Goal: Task Accomplishment & Management: Manage account settings

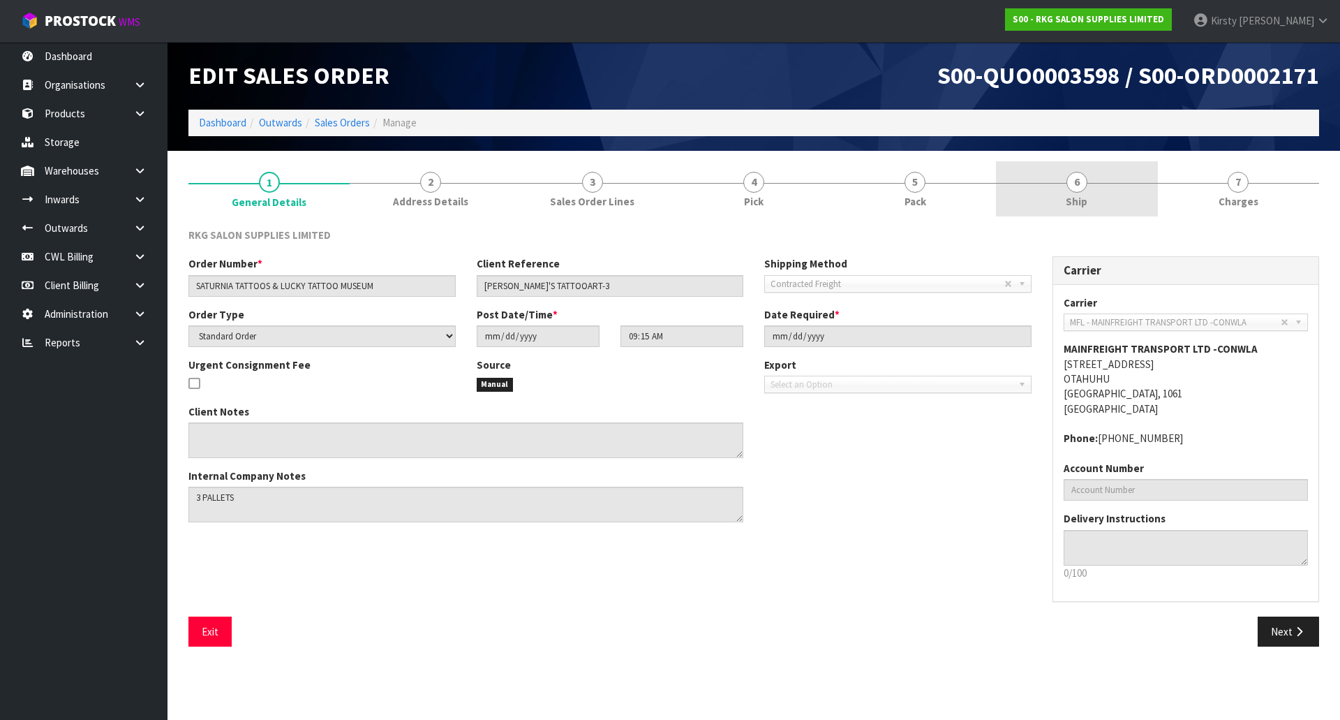
drag, startPoint x: 1078, startPoint y: 187, endPoint x: 1046, endPoint y: 193, distance: 32.7
click at [1078, 187] on span "6" at bounding box center [1077, 182] width 21 height 21
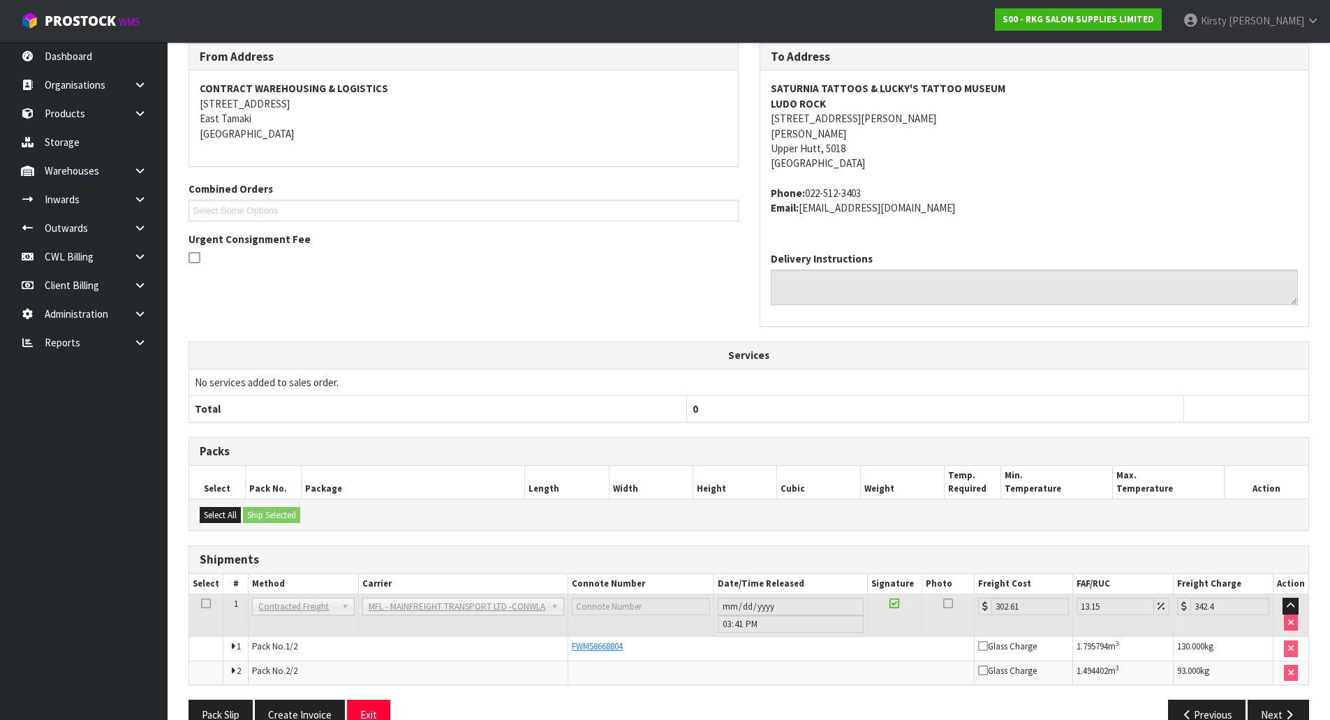
scroll to position [216, 0]
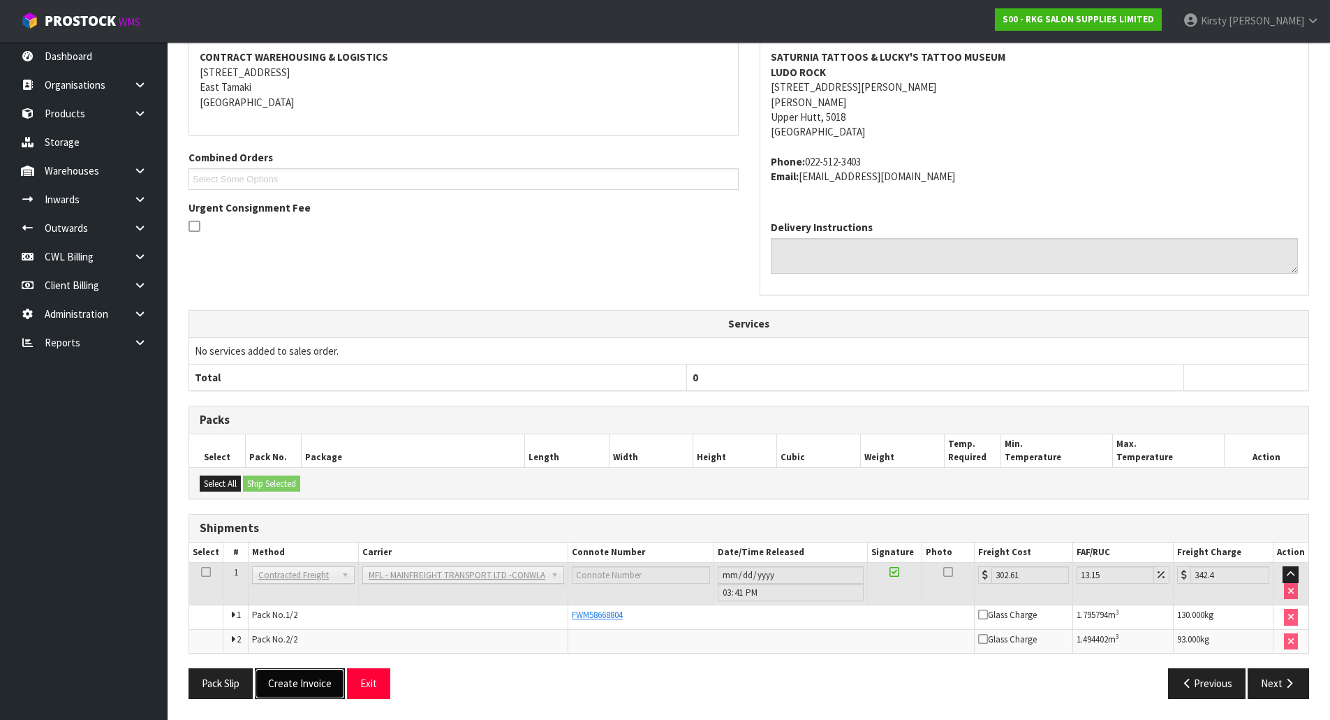
click at [293, 690] on button "Create Invoice" at bounding box center [300, 683] width 90 height 30
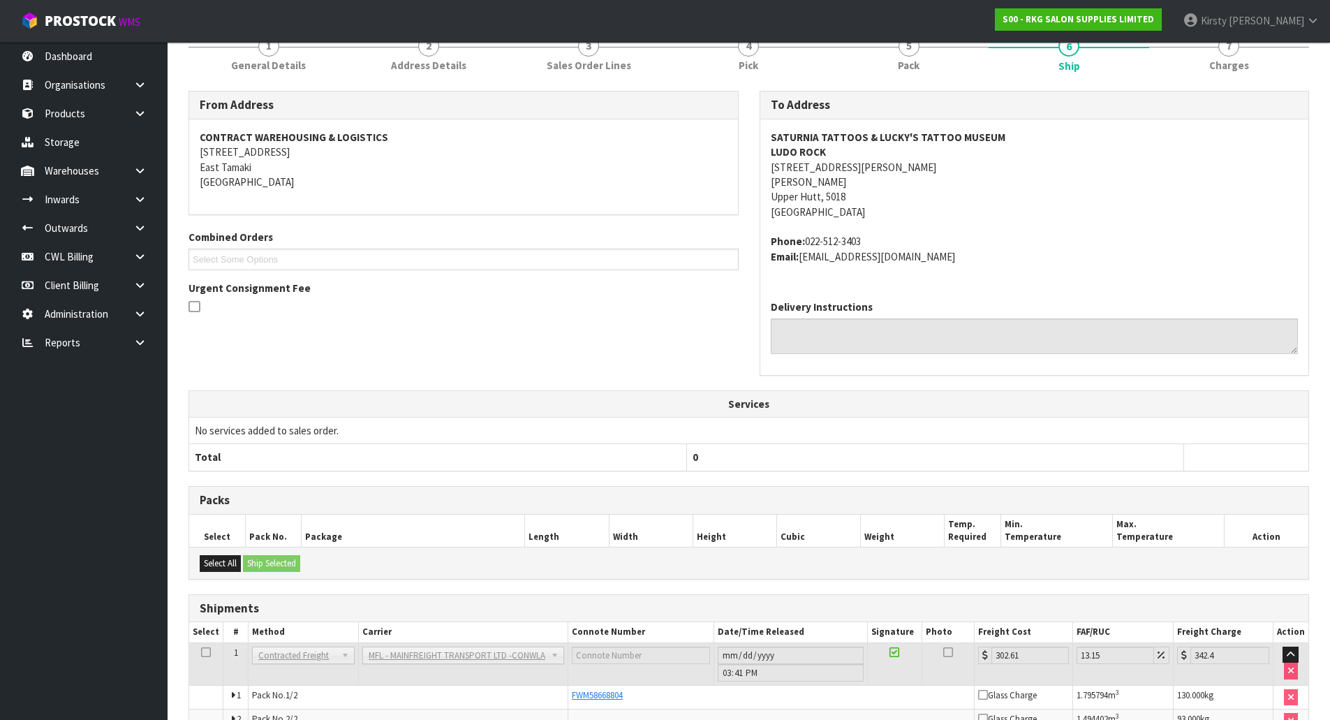
scroll to position [267, 0]
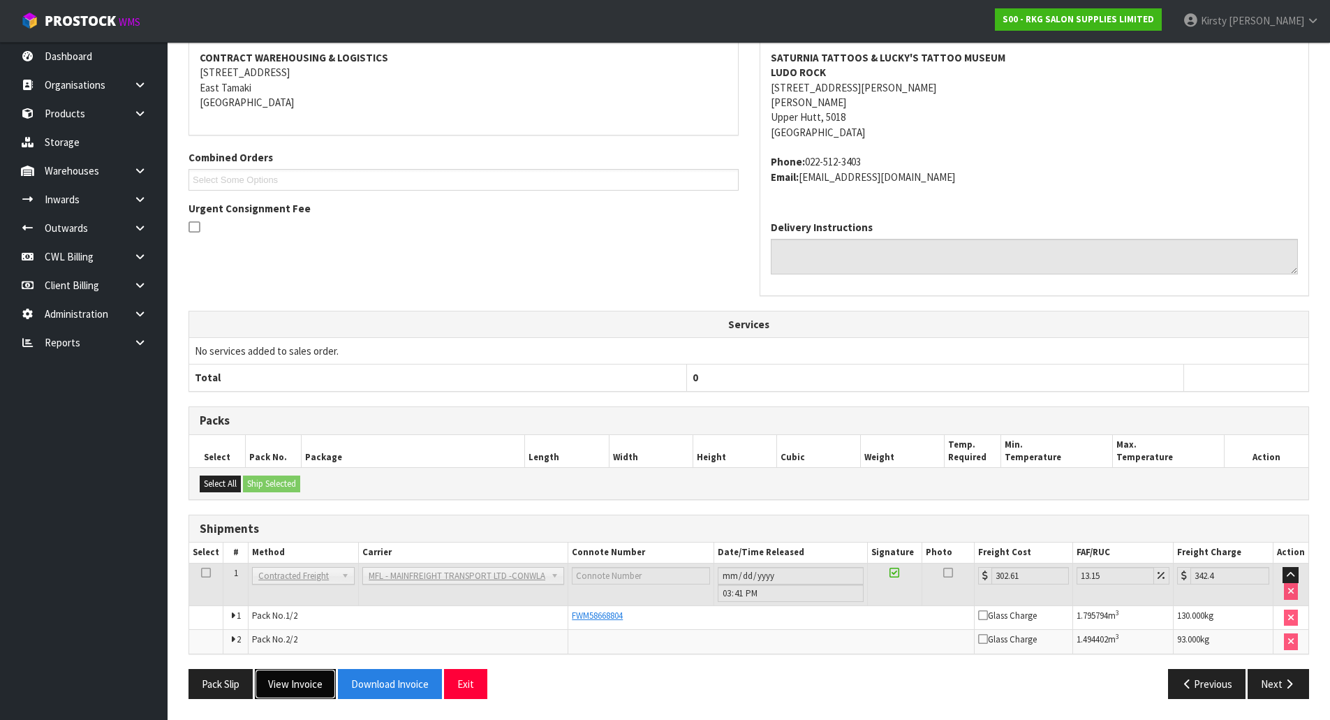
click at [303, 683] on button "View Invoice" at bounding box center [295, 684] width 81 height 30
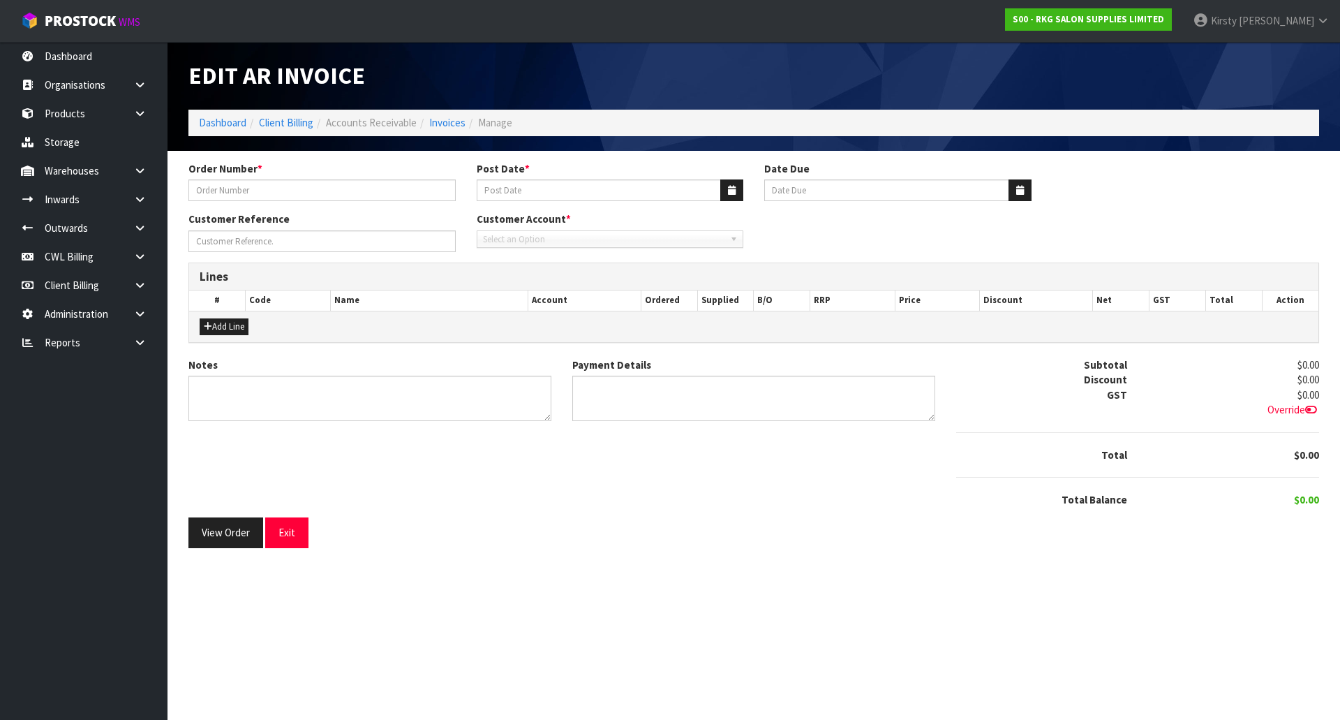
type input "SATURNIA TATTOOS & LUCKY TATTOO MUSEUM"
type input "[DATE]"
type input "[PERSON_NAME]'S TATTOOART-3"
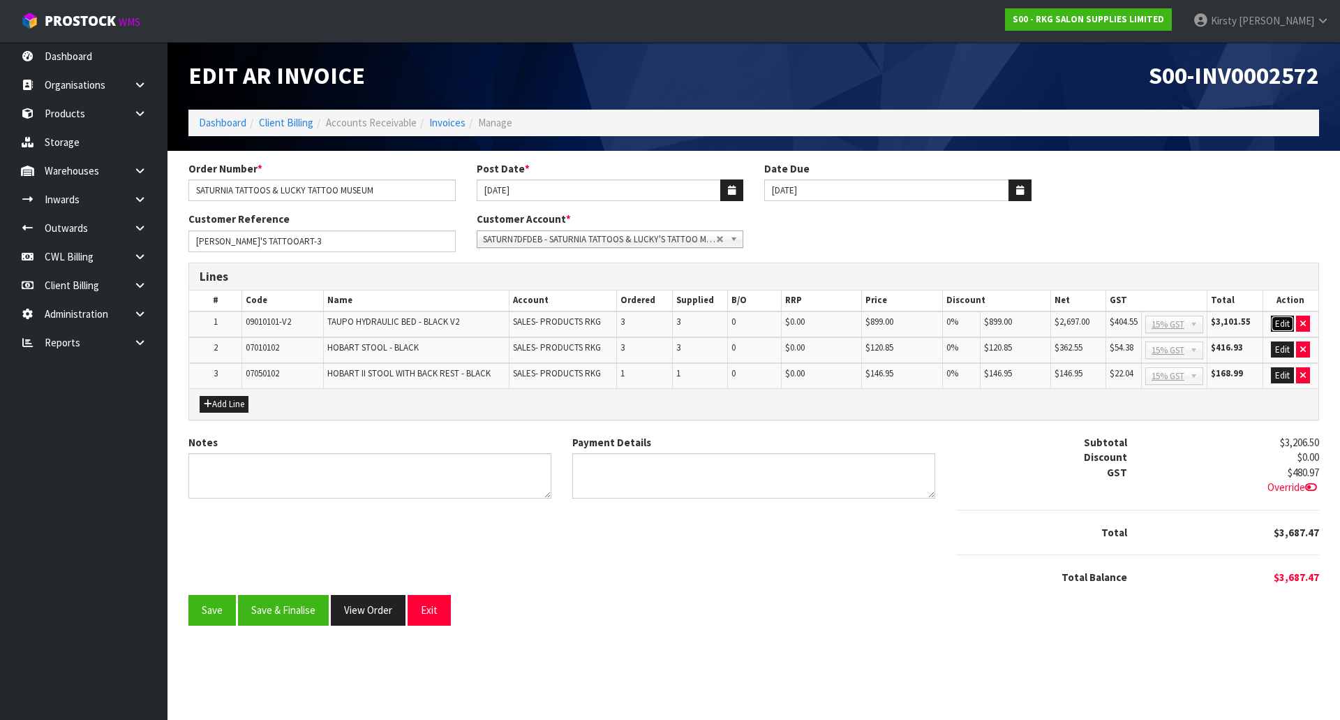
click at [1282, 325] on button "Edit" at bounding box center [1282, 323] width 23 height 17
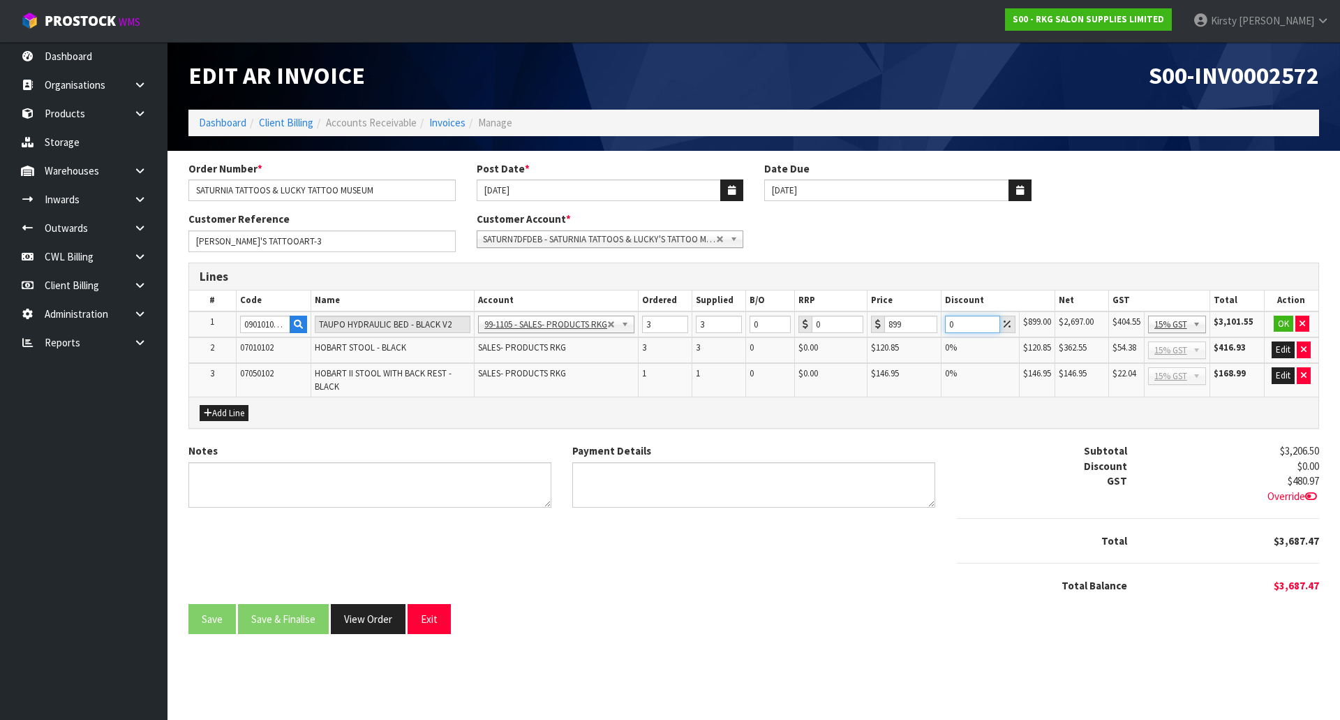
drag, startPoint x: 967, startPoint y: 322, endPoint x: 939, endPoint y: 322, distance: 27.2
click at [939, 322] on tr "1 09010101-V2 TAUPO HYDRAULIC BED - BLACK V2 99-1100 - SALES -ADMIN 99-1105 - S…" at bounding box center [753, 324] width 1129 height 27
type input "10"
click at [1282, 323] on button "OK" at bounding box center [1284, 323] width 20 height 17
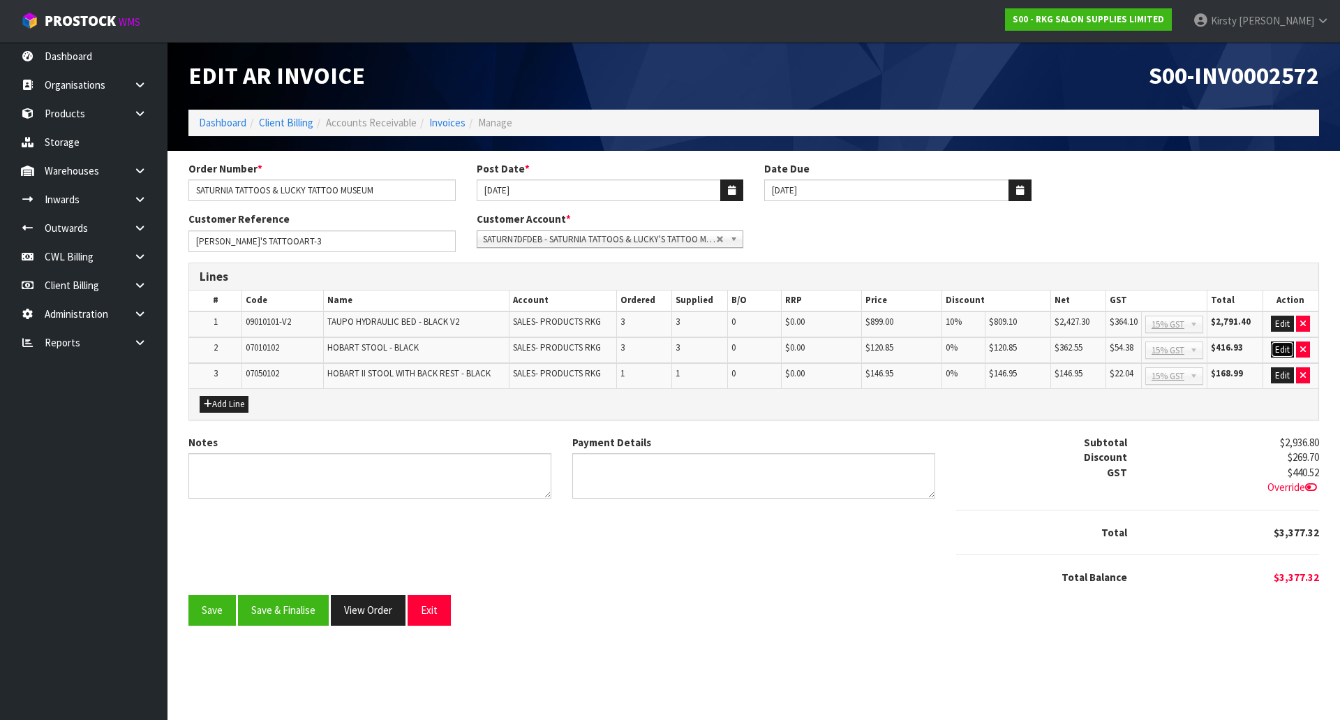
click at [1284, 347] on button "Edit" at bounding box center [1282, 349] width 23 height 17
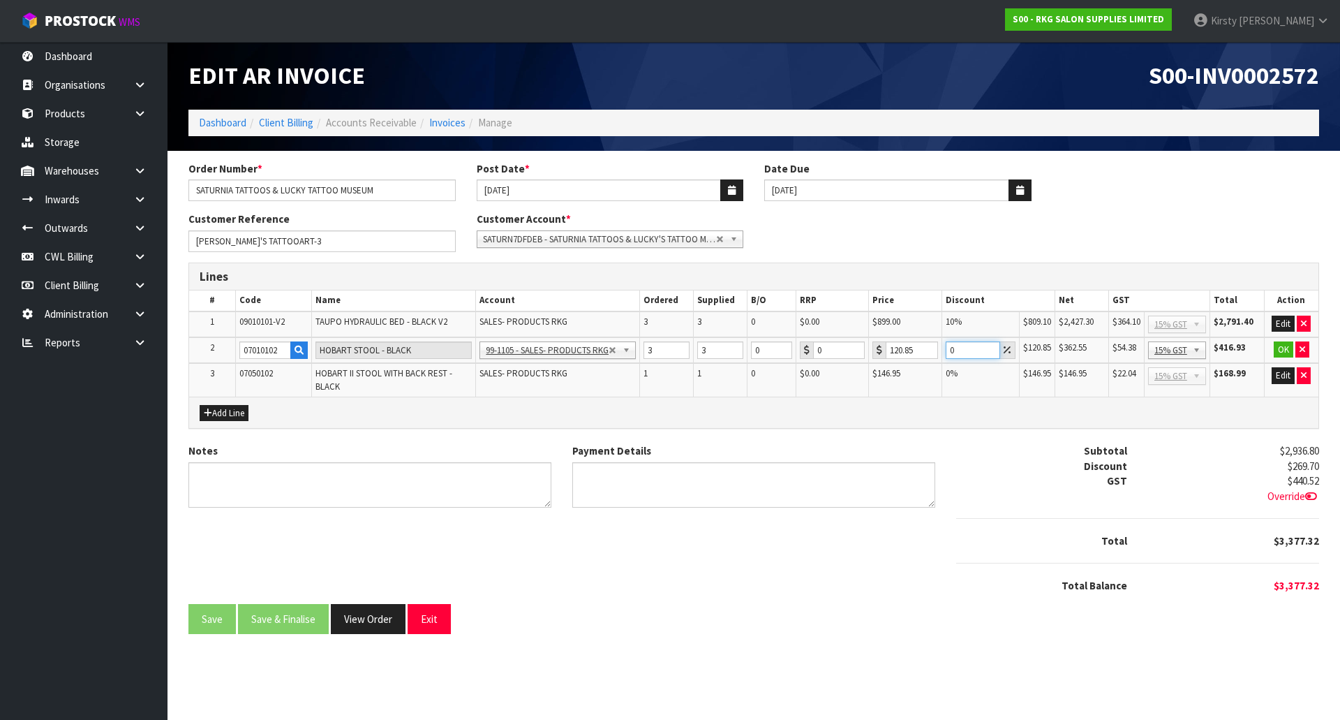
drag, startPoint x: 957, startPoint y: 349, endPoint x: 949, endPoint y: 349, distance: 7.7
click at [949, 349] on input "0" at bounding box center [973, 349] width 54 height 17
type input "5"
click at [1282, 352] on button "OK" at bounding box center [1284, 349] width 20 height 17
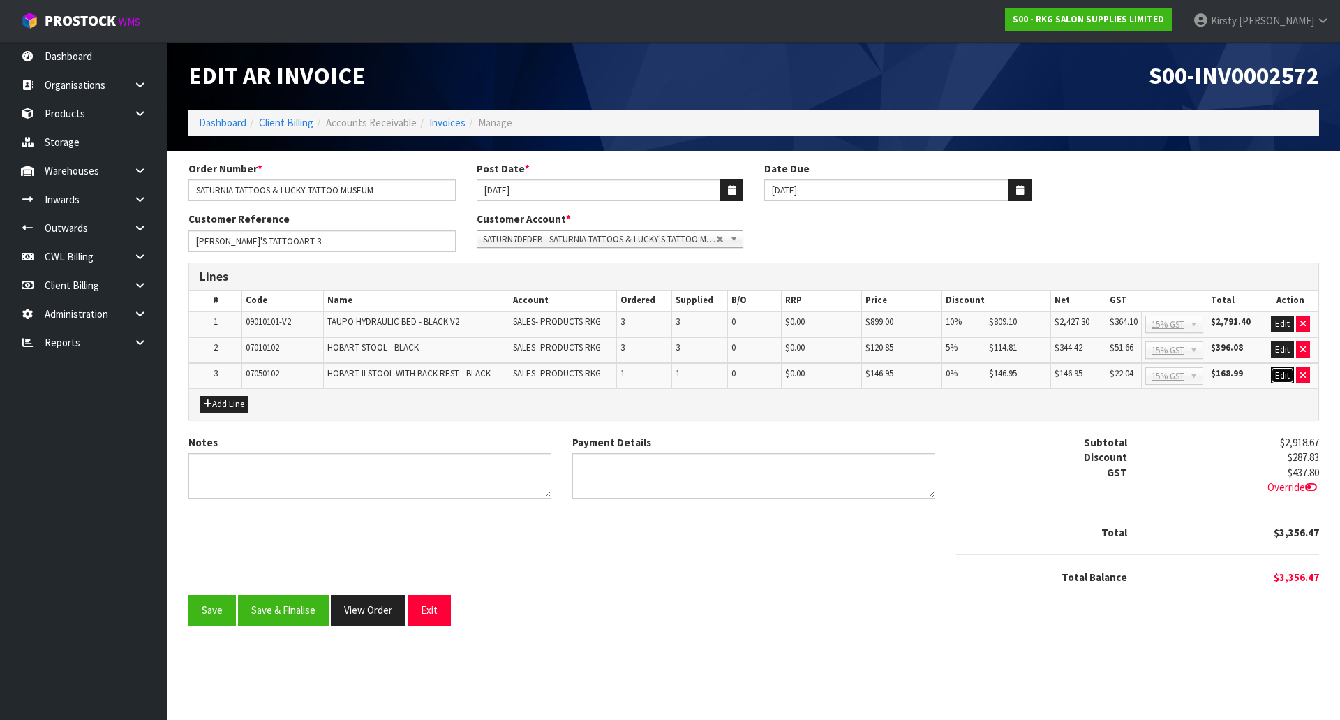
click at [1284, 373] on button "Edit" at bounding box center [1282, 375] width 23 height 17
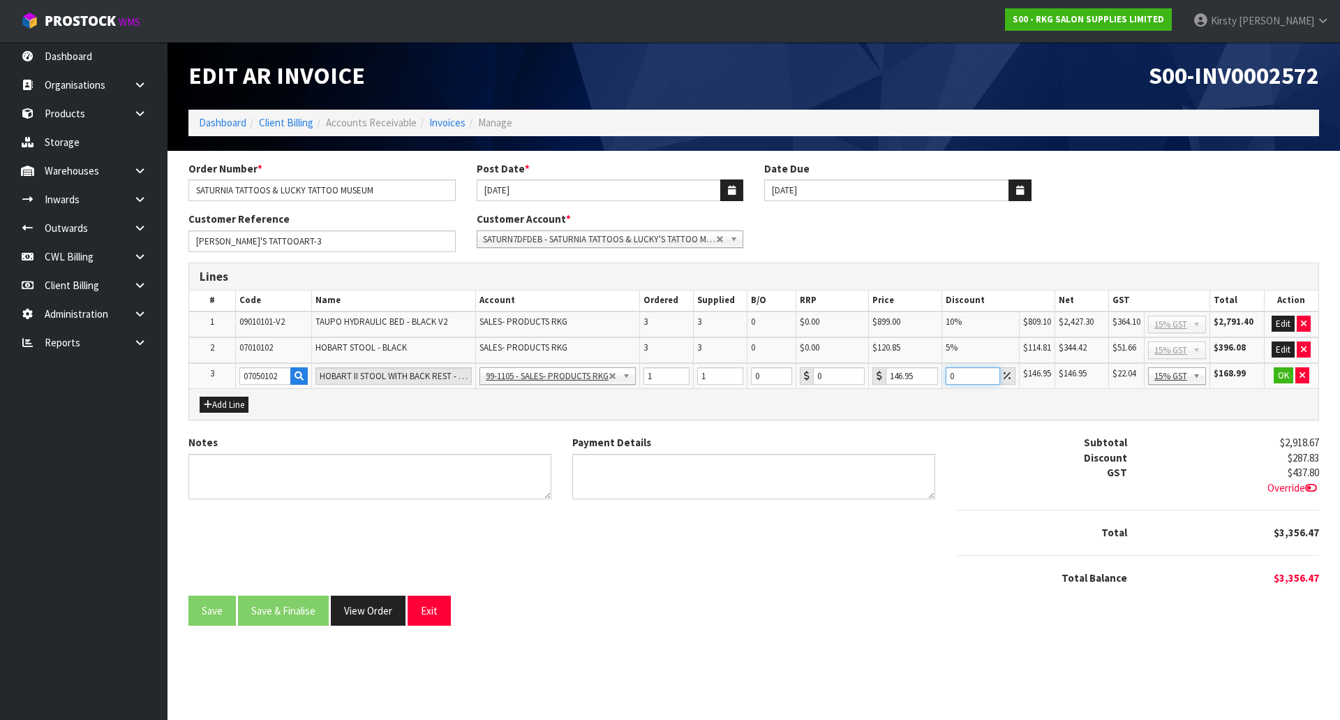
drag, startPoint x: 950, startPoint y: 371, endPoint x: 966, endPoint y: 373, distance: 16.2
click at [966, 373] on input "0" at bounding box center [973, 375] width 54 height 17
type input "5"
click at [1277, 375] on button "OK" at bounding box center [1284, 375] width 20 height 17
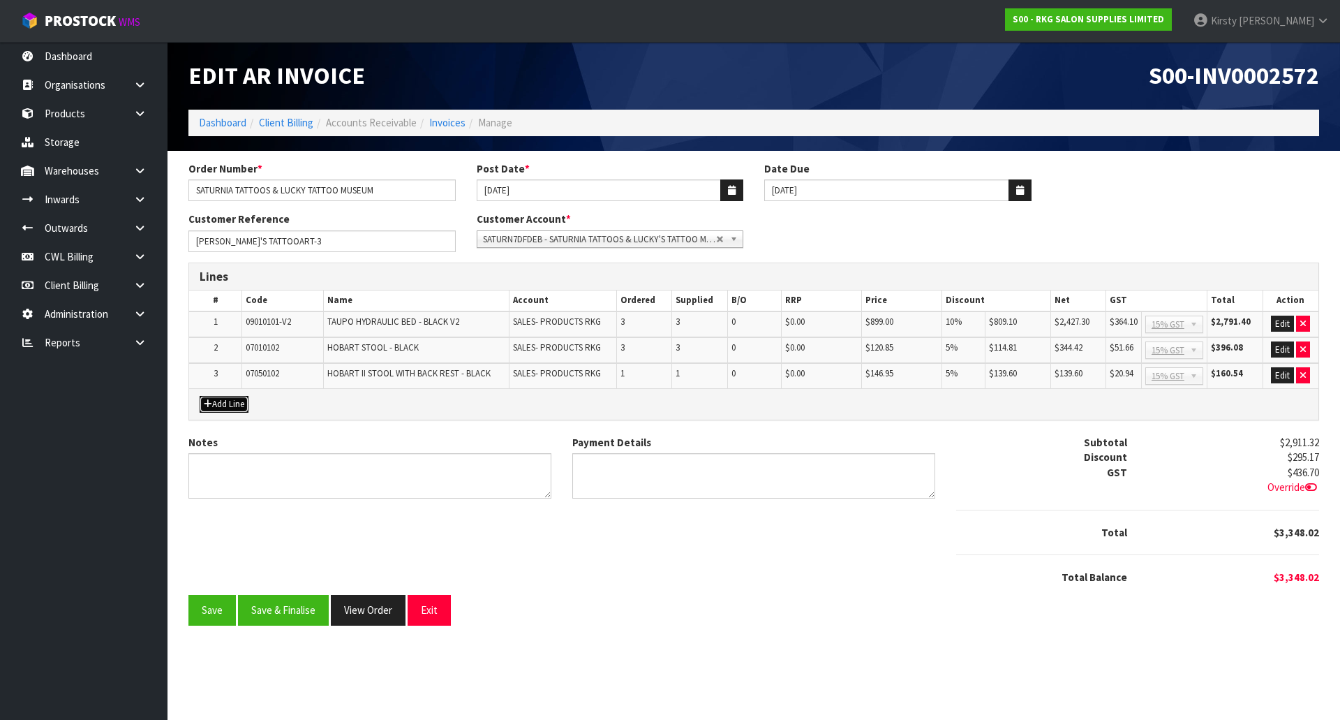
click at [219, 400] on button "Add Line" at bounding box center [224, 404] width 49 height 17
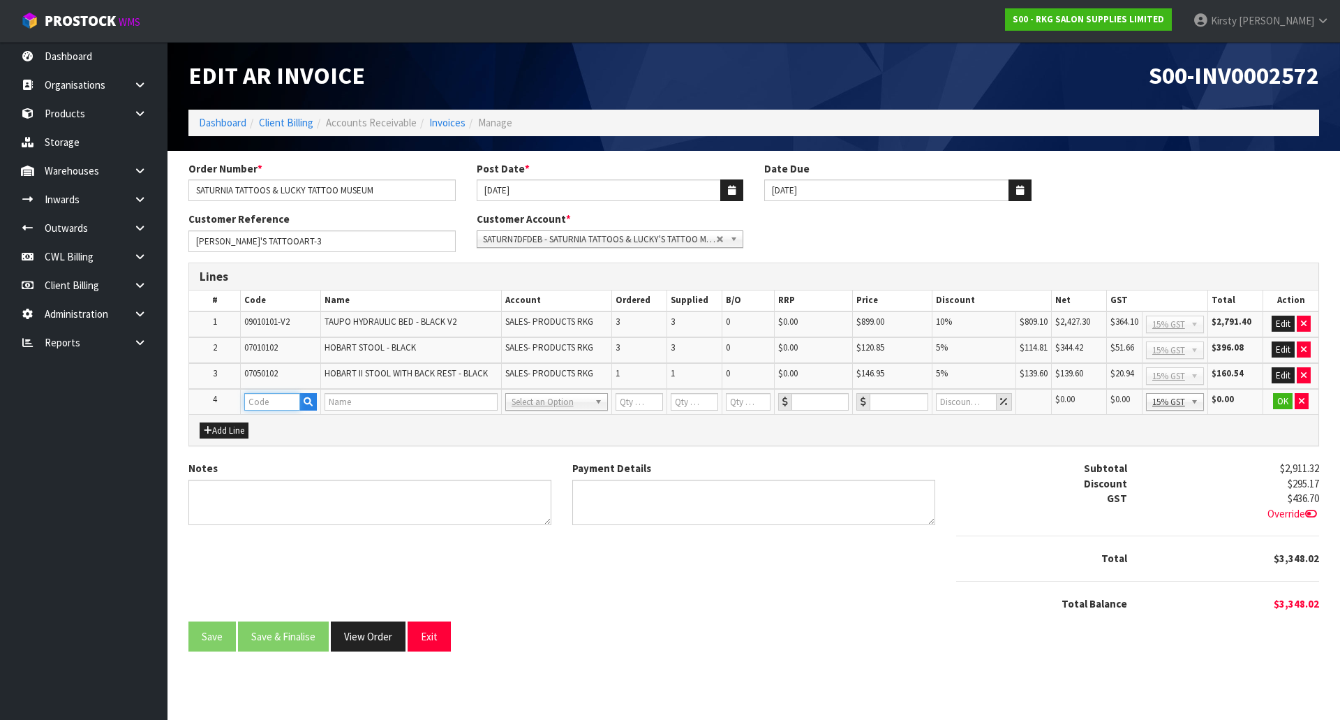
click at [252, 400] on input "text" at bounding box center [272, 401] width 56 height 17
type input "FRE"
drag, startPoint x: 295, startPoint y: 423, endPoint x: 304, endPoint y: 423, distance: 8.4
click at [295, 423] on link "FRE IGHT" at bounding box center [300, 425] width 110 height 19
type input "FREIGHT"
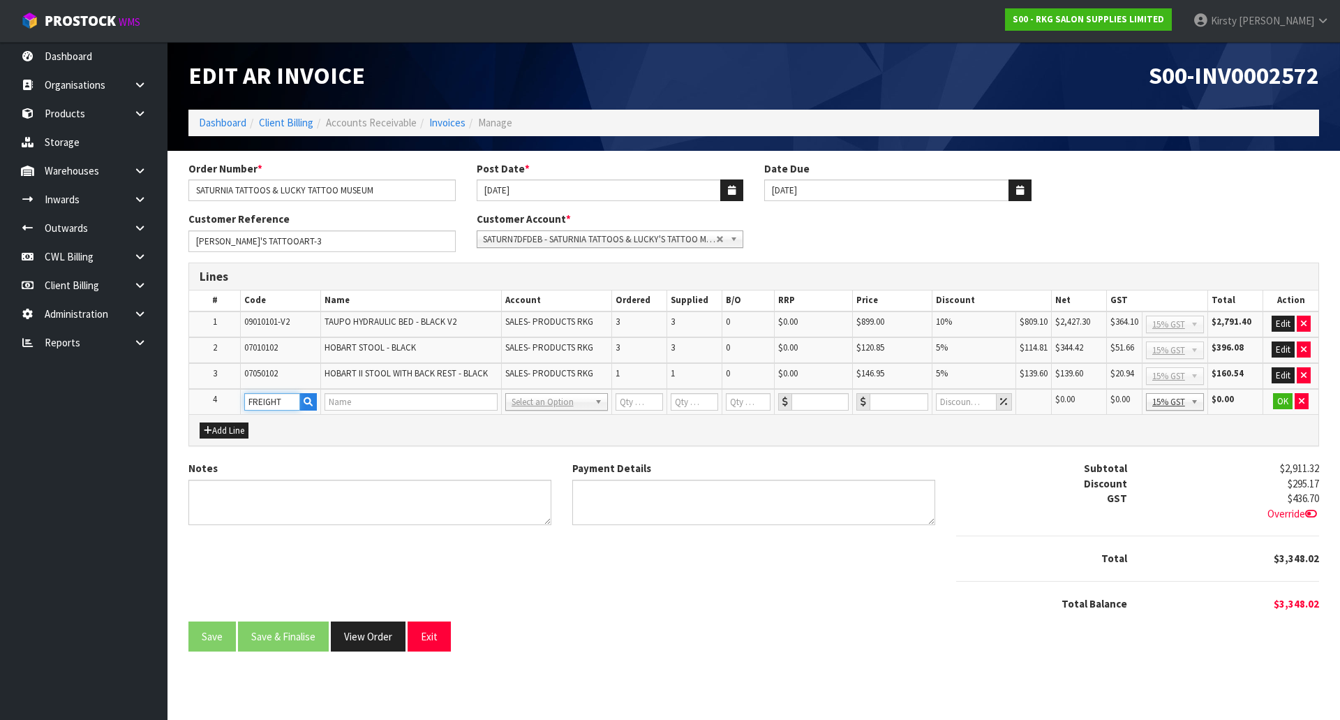
type input "FREIGHT"
type input "1"
type input "0"
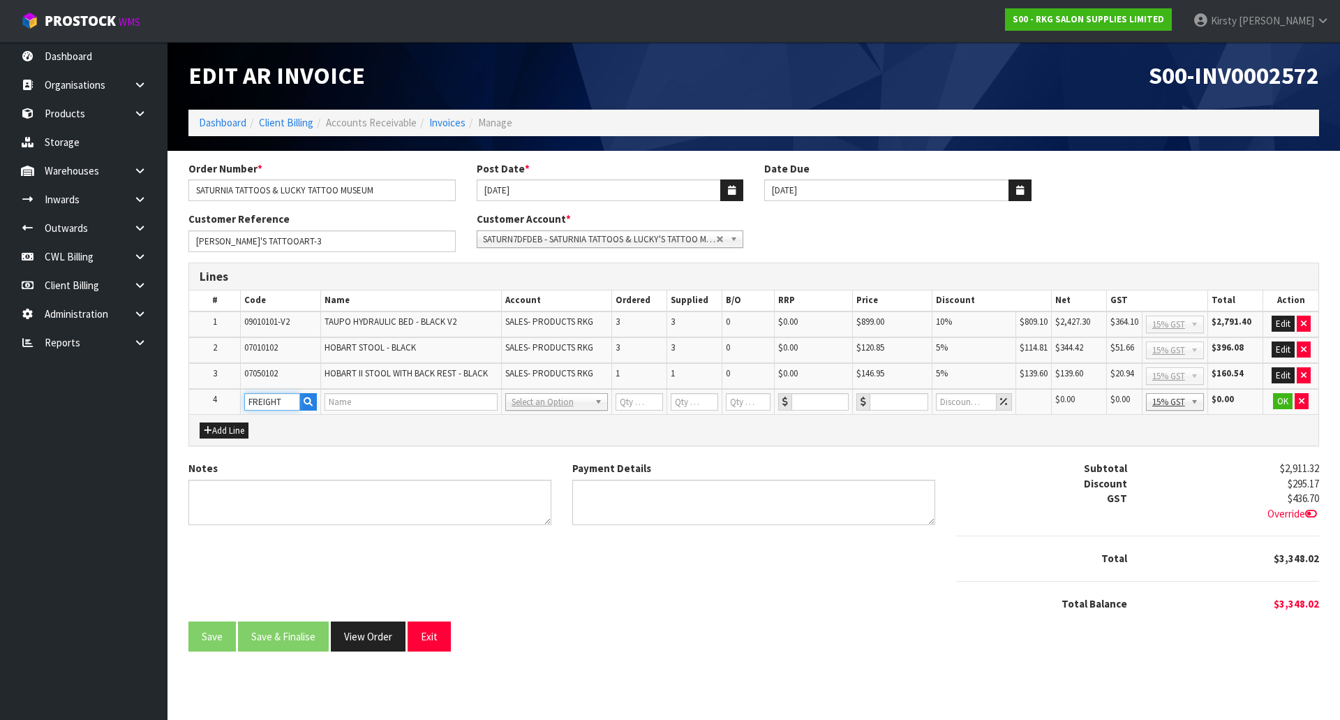
type input "0"
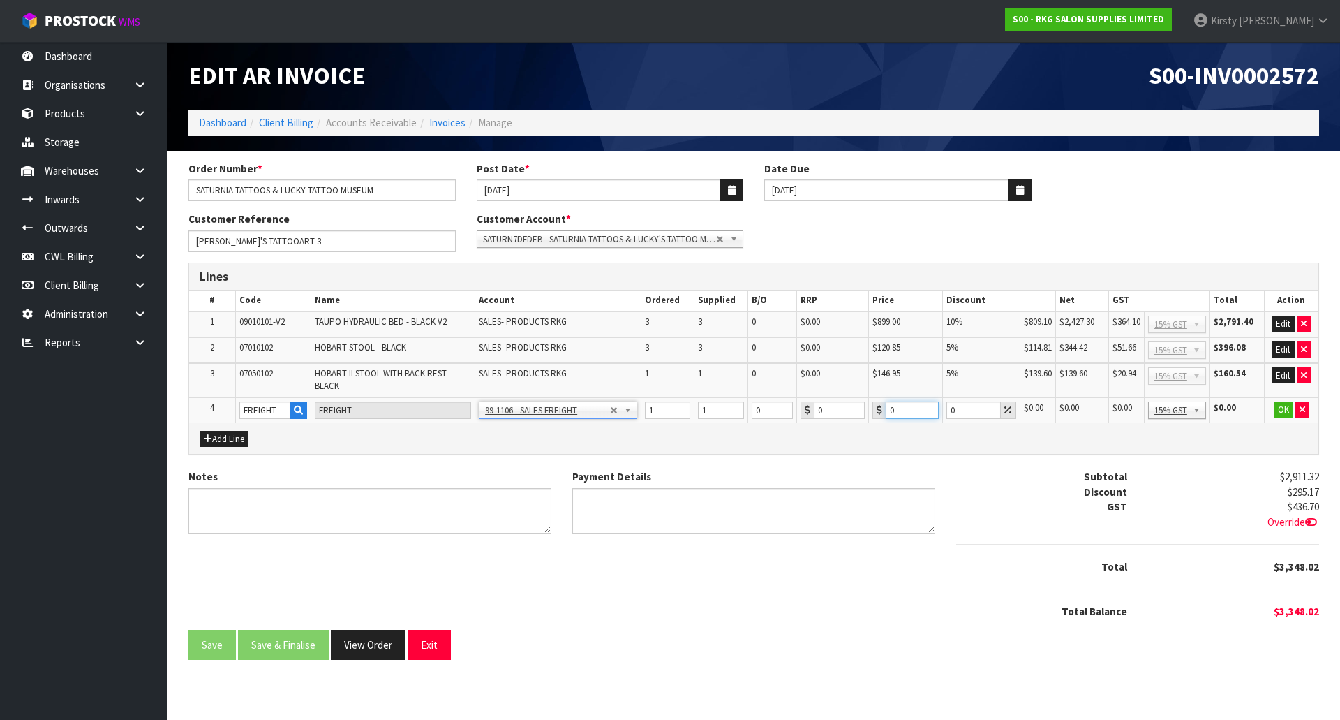
drag, startPoint x: 894, startPoint y: 409, endPoint x: 878, endPoint y: 408, distance: 16.1
click at [879, 409] on div "0" at bounding box center [905, 409] width 66 height 17
type input "881.1"
click at [1284, 406] on button "OK" at bounding box center [1284, 409] width 20 height 17
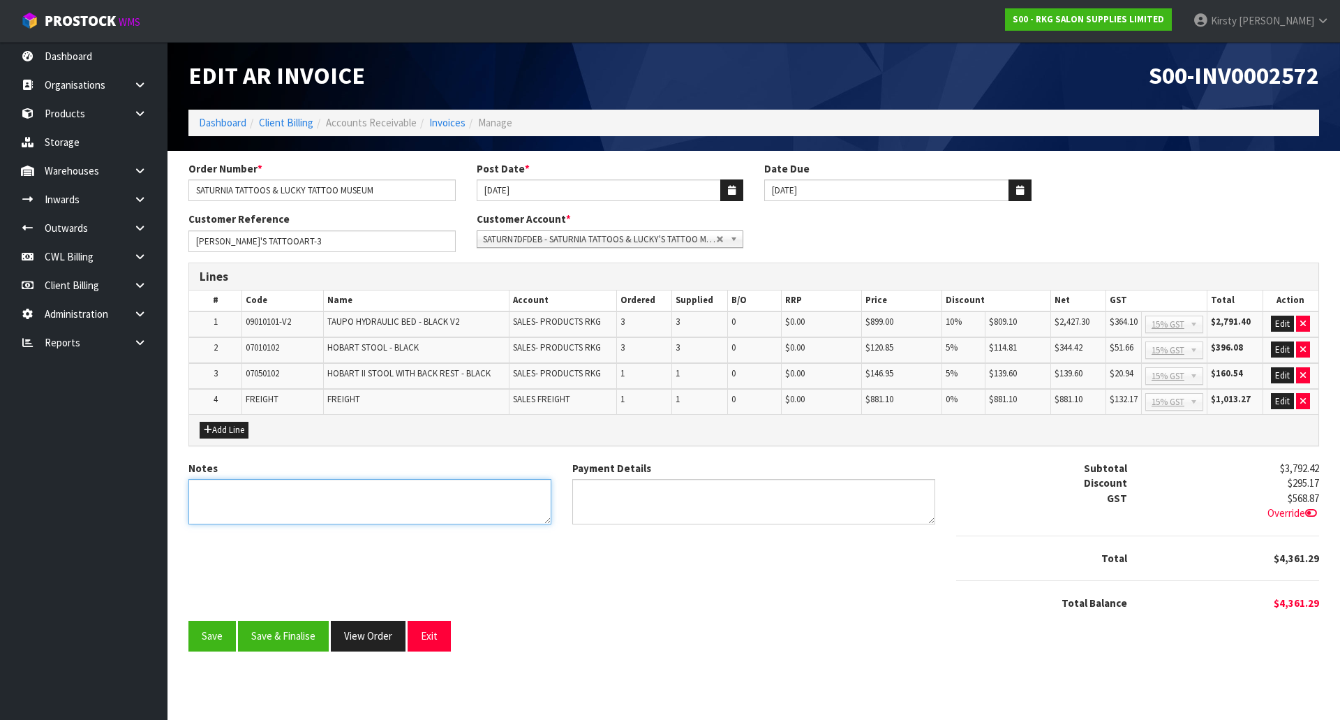
click at [194, 489] on textarea "Notes" at bounding box center [369, 501] width 363 height 45
type textarea "THANK YOU FOR YOUR ORDER"
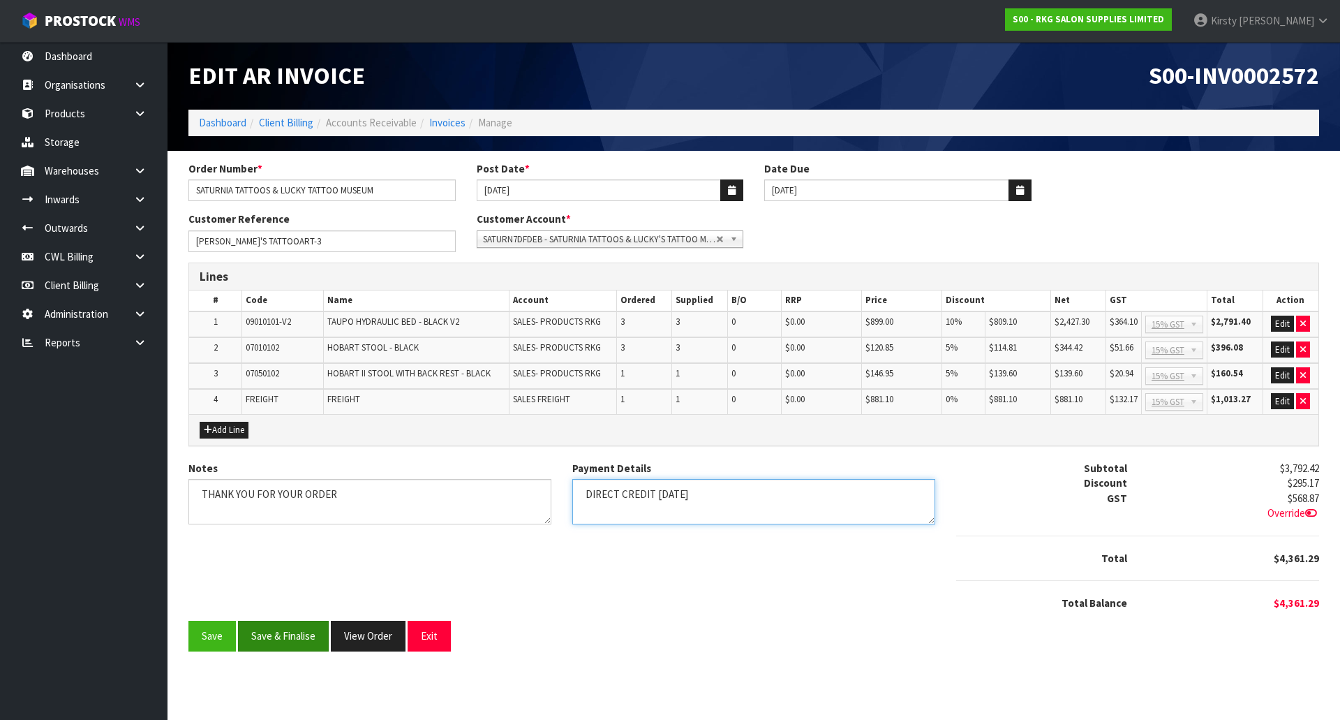
type textarea "DIRECT CREDIT [DATE]"
click at [265, 637] on button "Save & Finalise" at bounding box center [283, 636] width 91 height 30
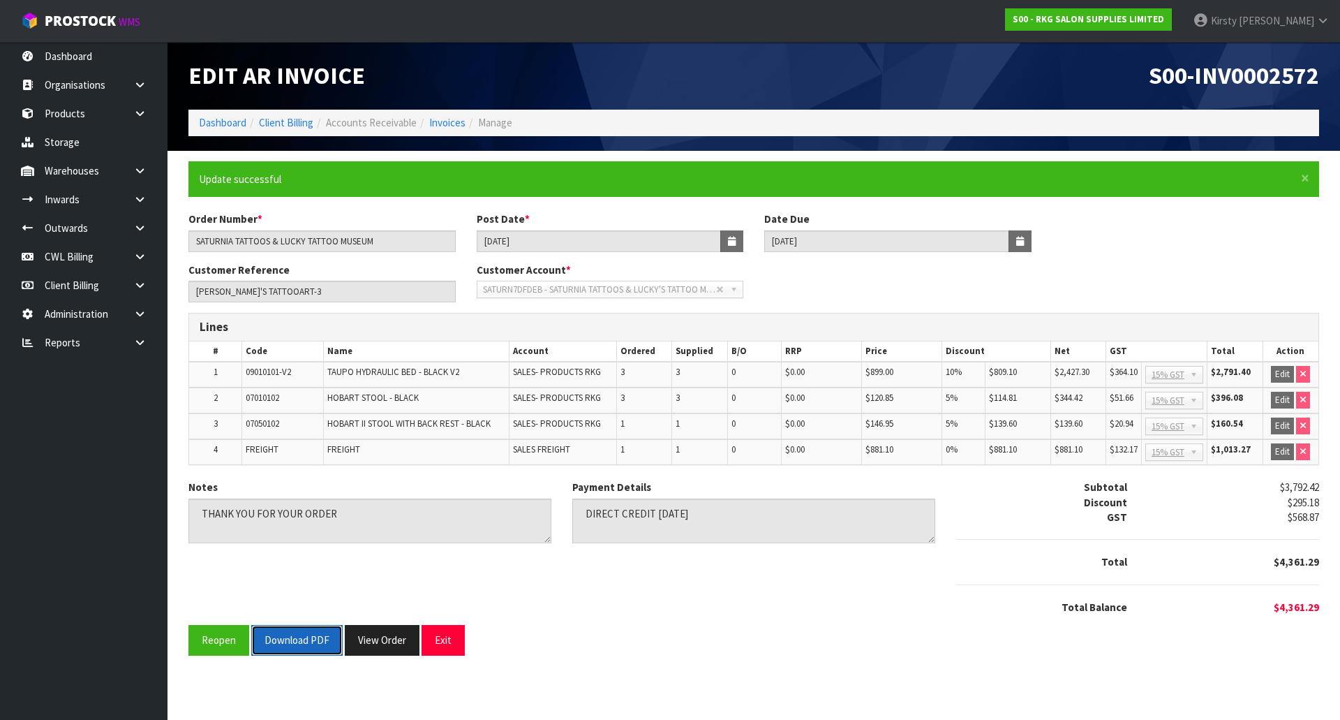
click at [278, 643] on button "Download PDF" at bounding box center [296, 640] width 91 height 30
click at [429, 641] on button "Exit" at bounding box center [443, 640] width 43 height 30
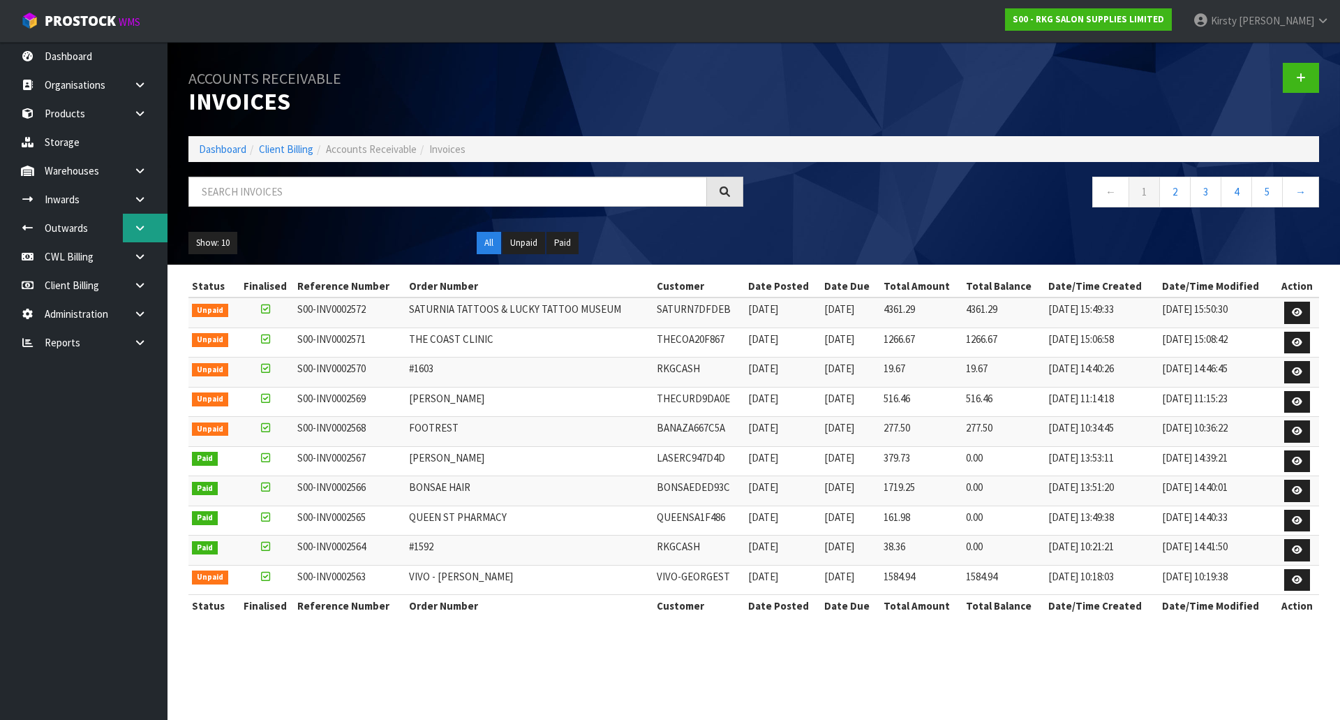
click at [133, 223] on icon at bounding box center [139, 228] width 13 height 10
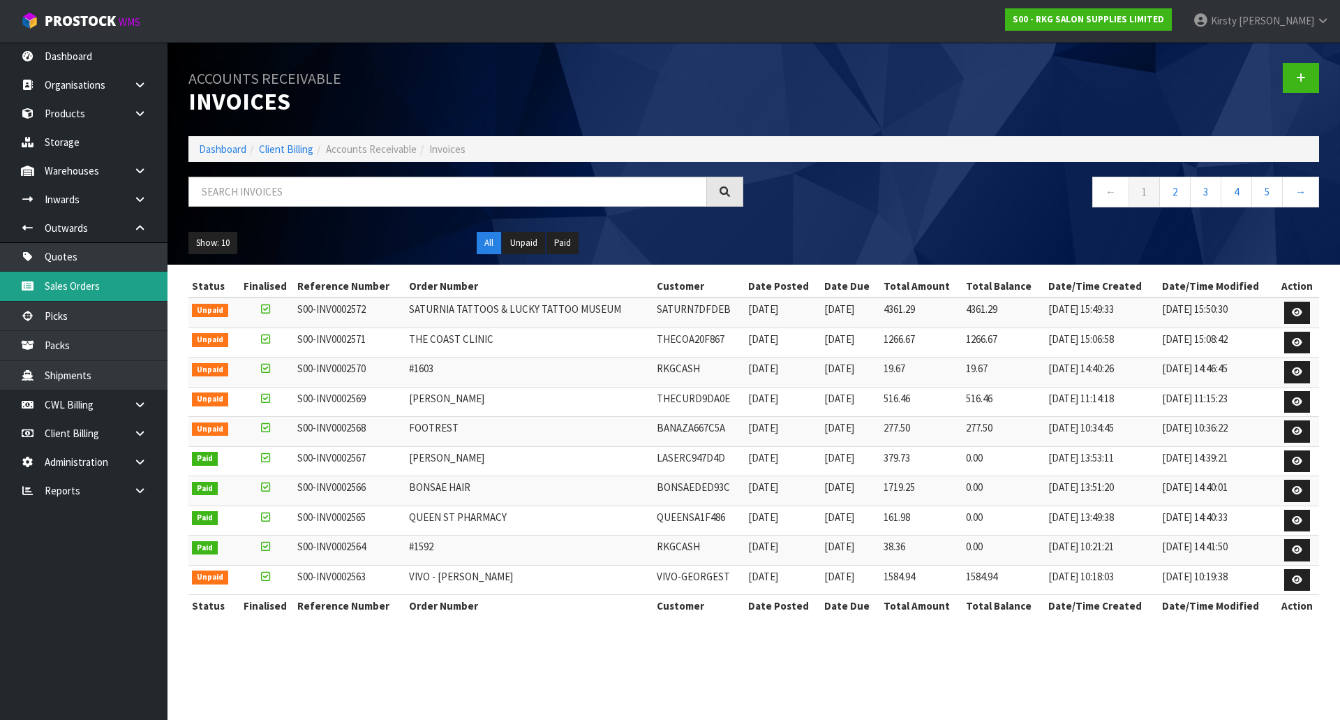
click at [67, 287] on link "Sales Orders" at bounding box center [84, 286] width 168 height 29
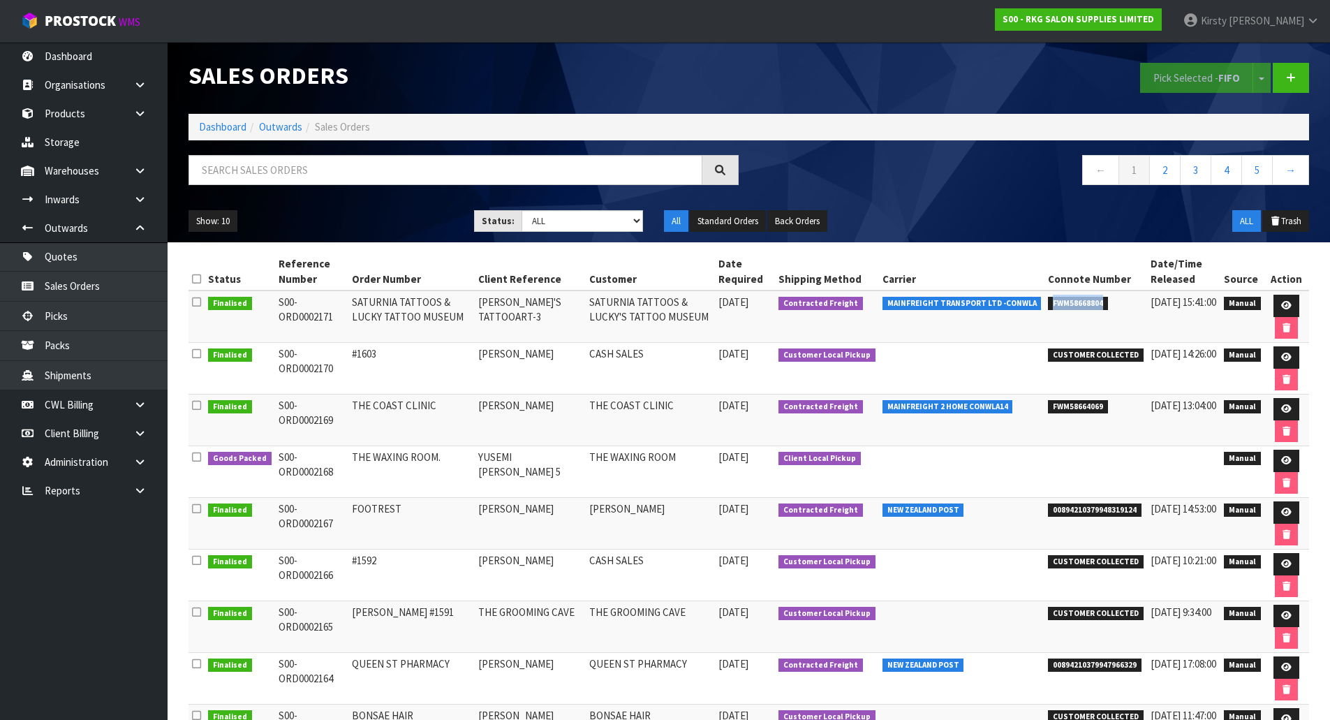
drag, startPoint x: 1105, startPoint y: 302, endPoint x: 1045, endPoint y: 302, distance: 60.0
click at [1048, 302] on li "FWM58668804" at bounding box center [1096, 302] width 96 height 15
copy span "FWM58668804"
click at [1284, 304] on icon at bounding box center [1286, 305] width 10 height 9
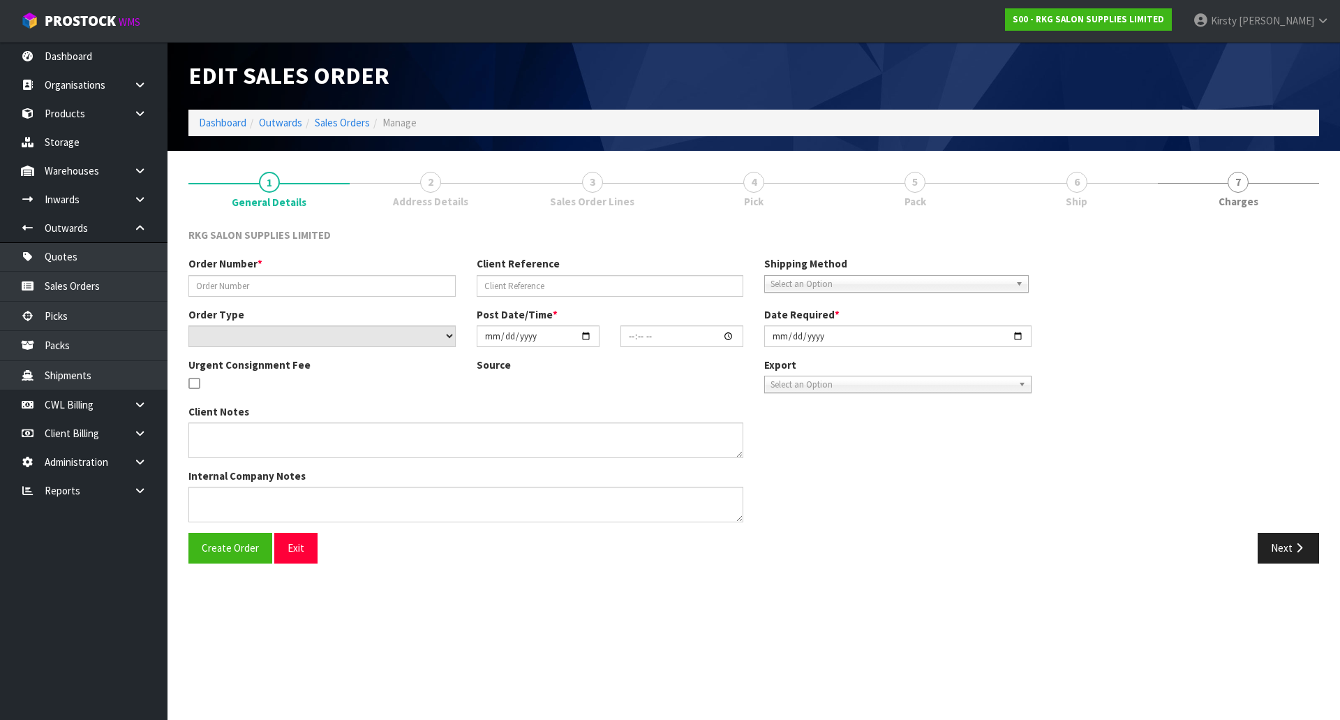
type input "SATURNIA TATTOOS & LUCKY TATTOO MUSEUM"
type input "[PERSON_NAME]'S TATTOOART-3"
select select "number:0"
type input "[DATE]"
type input "09:15:00.000"
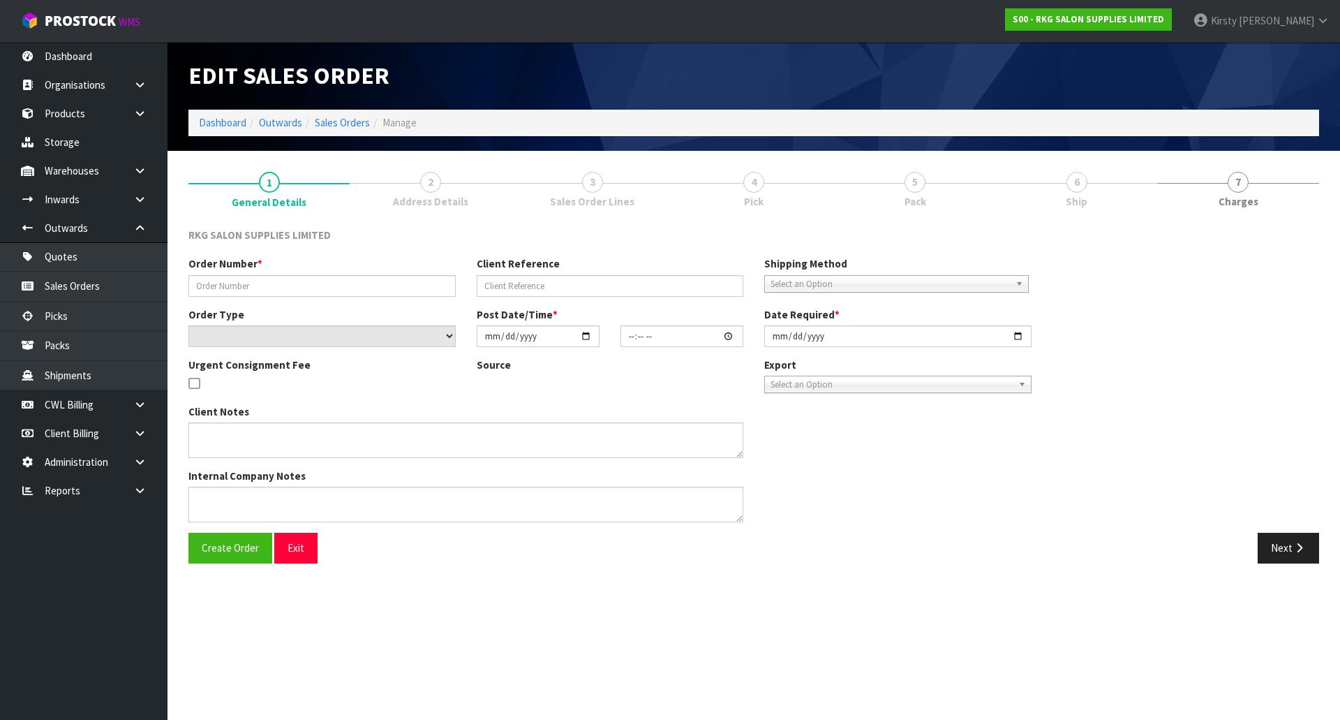
type input "[DATE]"
type textarea "3 PALLETS"
click at [754, 186] on span "4" at bounding box center [753, 182] width 21 height 21
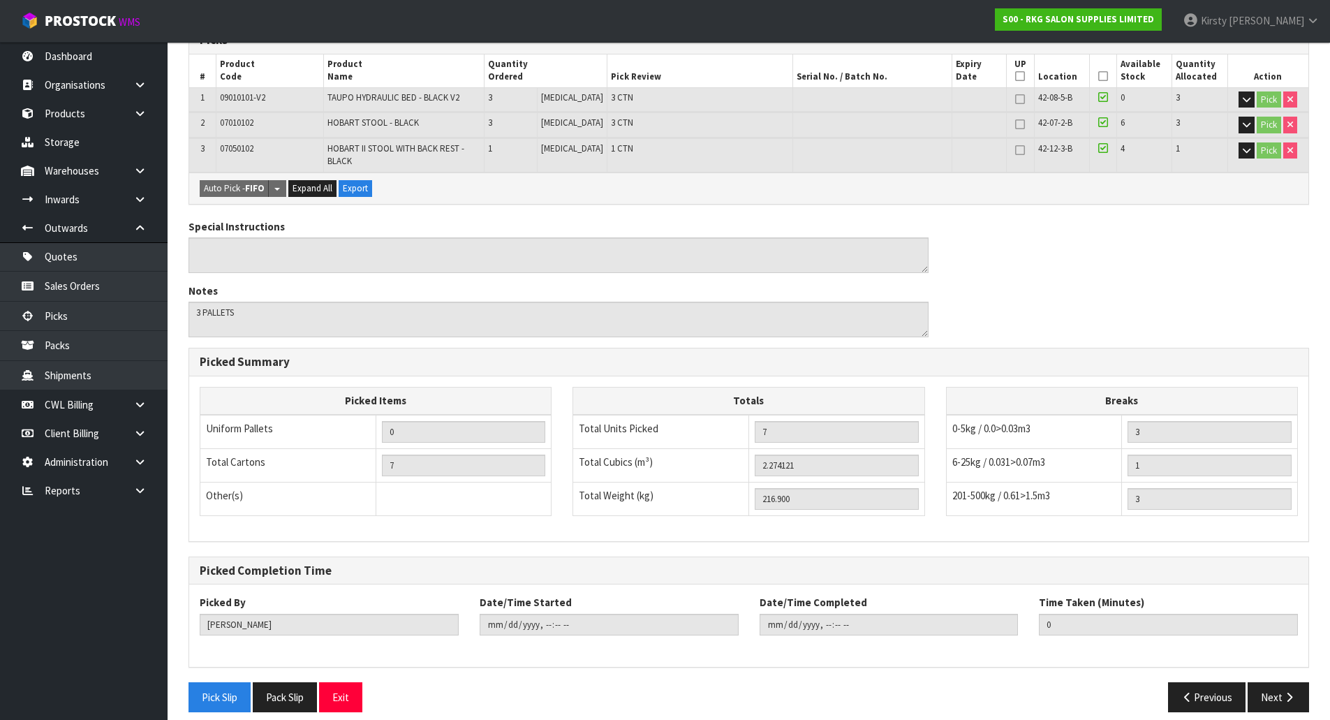
scroll to position [265, 0]
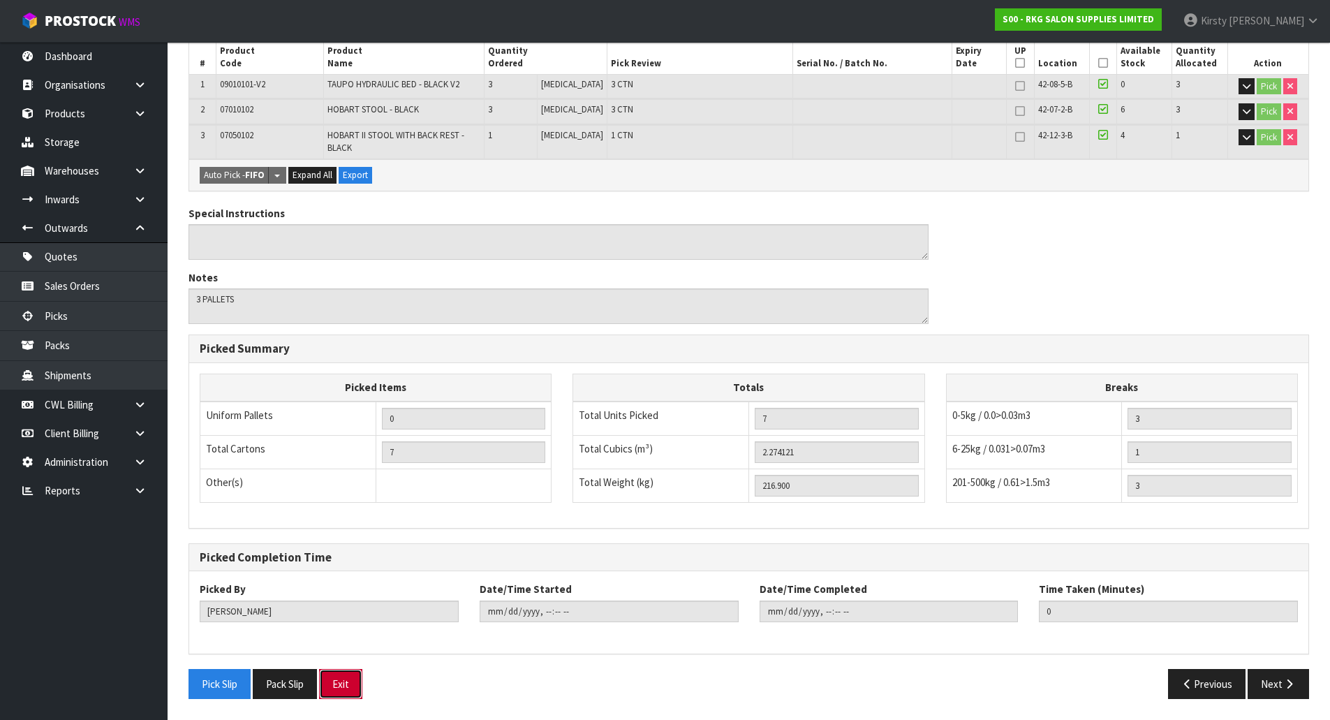
click at [351, 678] on button "Exit" at bounding box center [340, 684] width 43 height 30
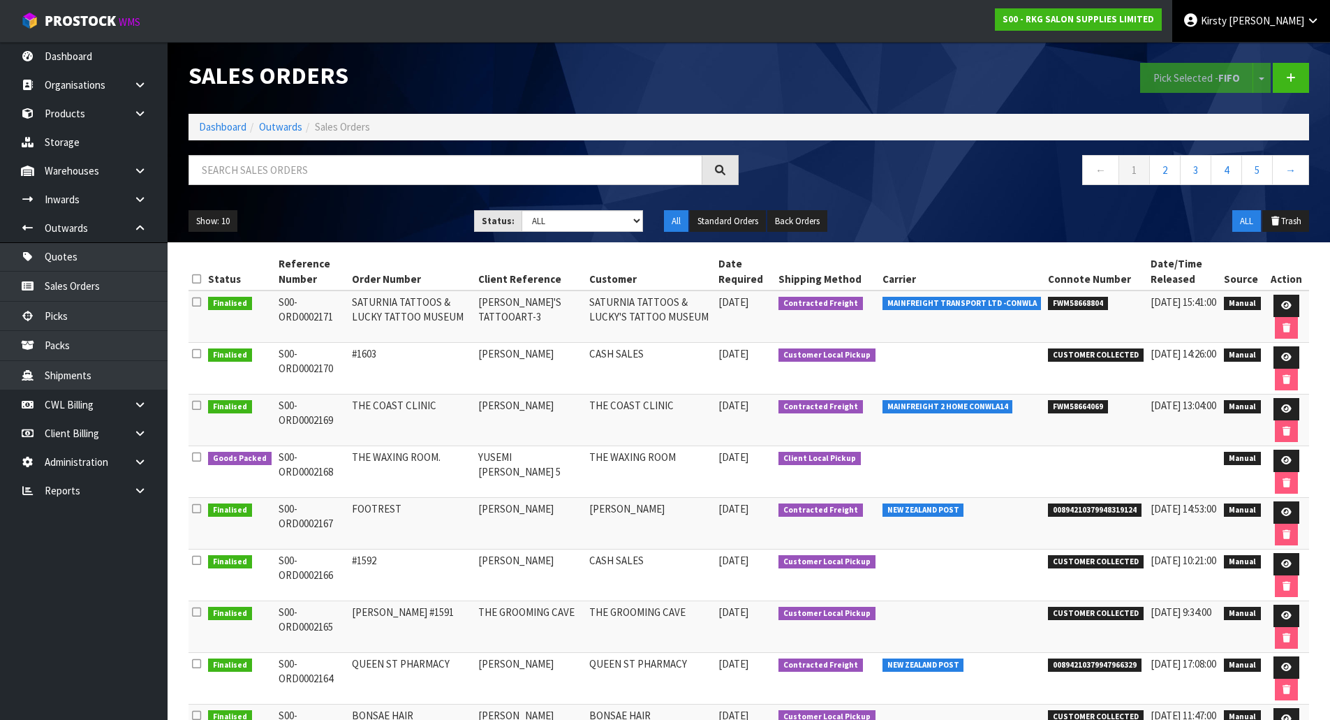
click at [1226, 22] on span "Kirsty" at bounding box center [1214, 20] width 26 height 13
click at [1270, 50] on link "Logout" at bounding box center [1274, 55] width 110 height 19
